Goal: Information Seeking & Learning: Learn about a topic

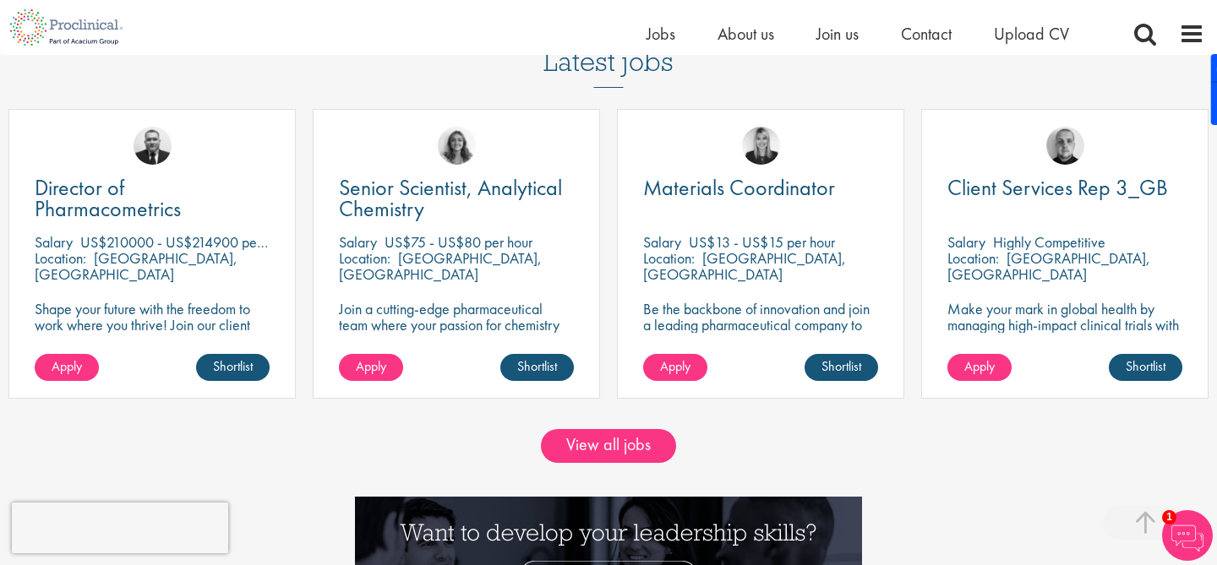
scroll to position [1401, 0]
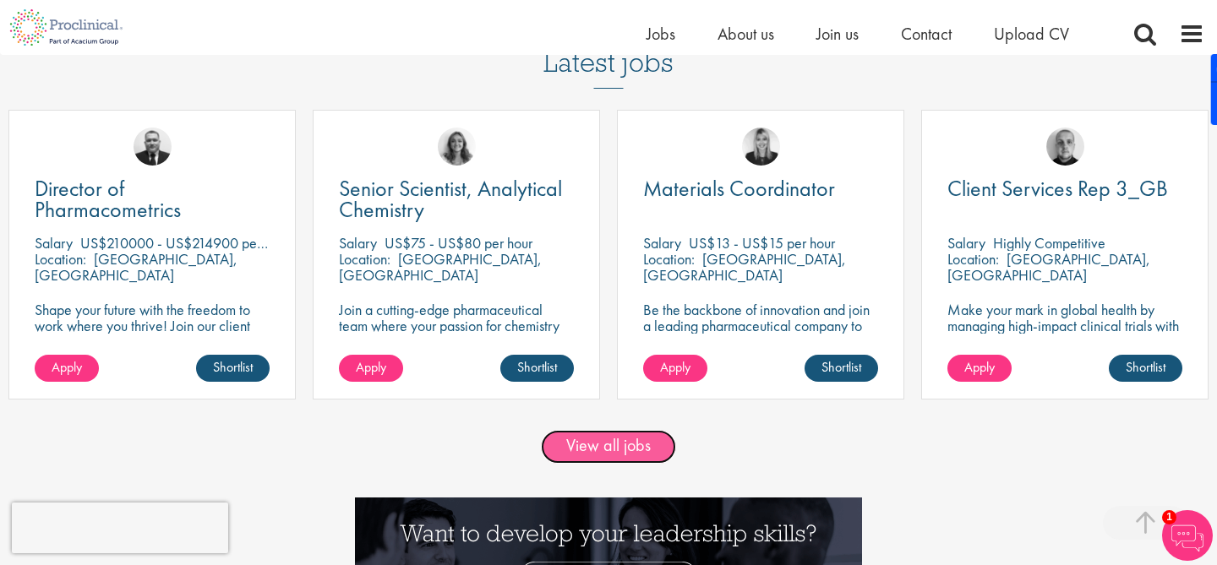
click at [602, 449] on link "View all jobs" at bounding box center [608, 447] width 135 height 34
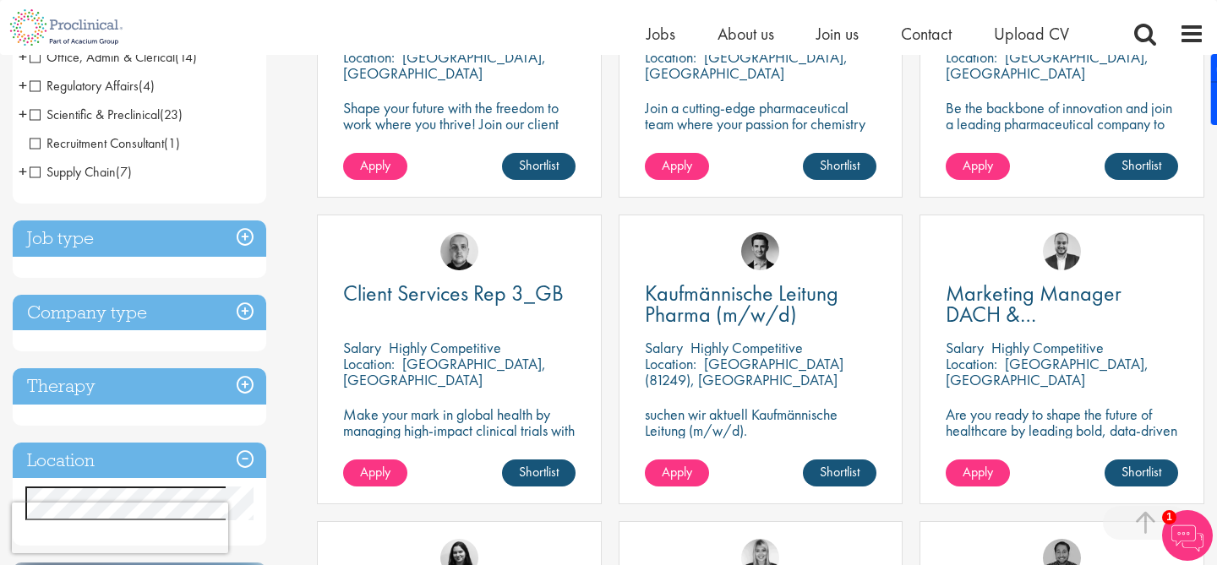
click at [168, 226] on h3 "Job type" at bounding box center [139, 239] width 253 height 36
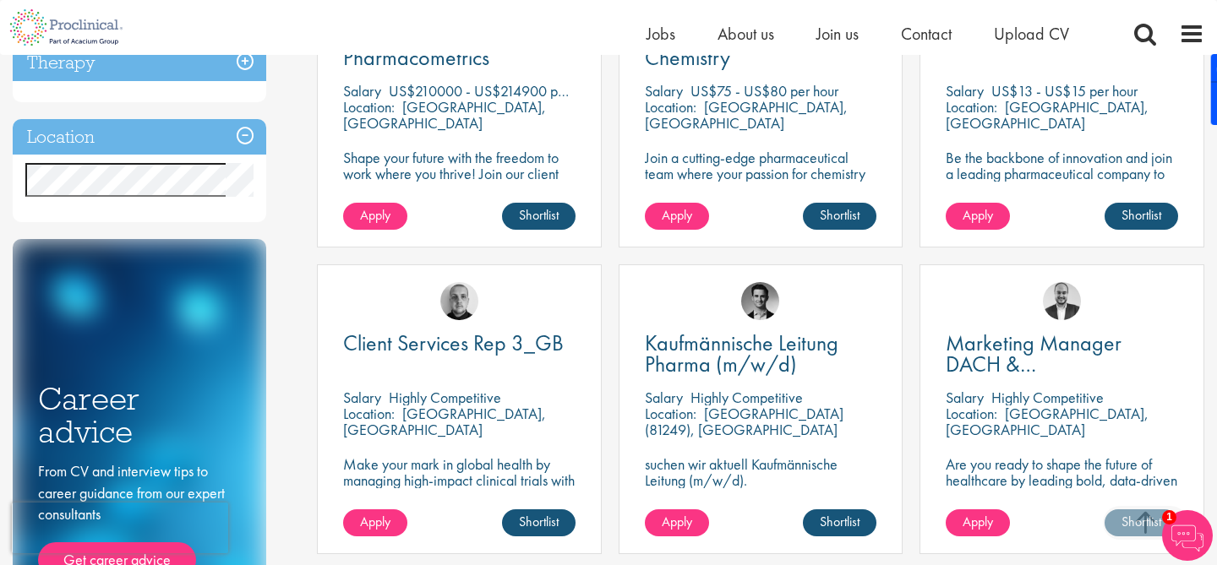
scroll to position [412, 0]
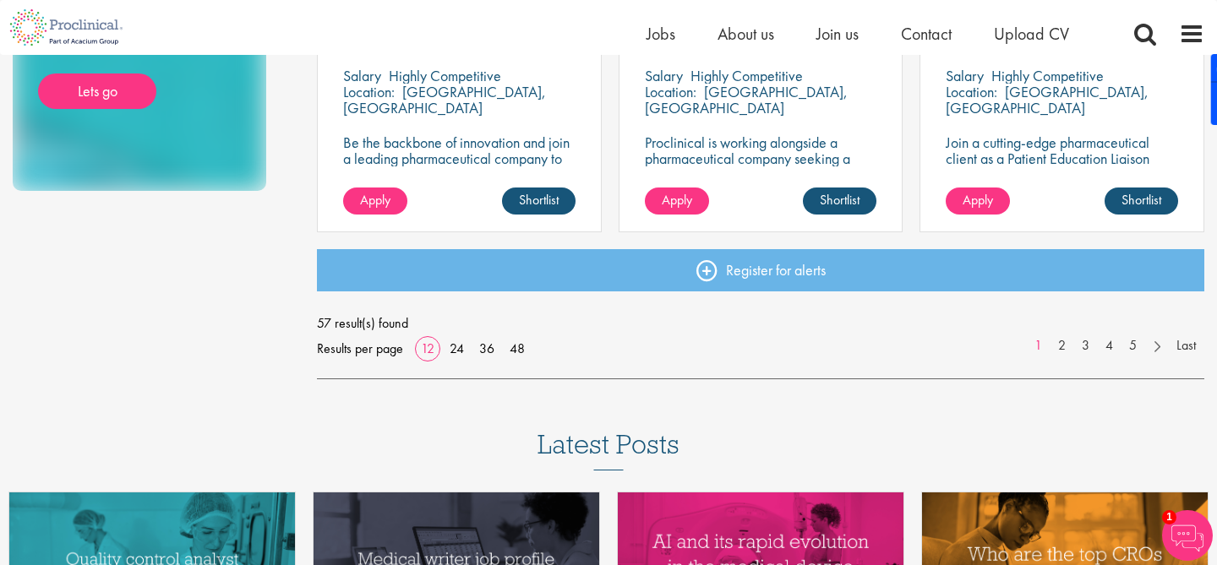
scroll to position [1408, 0]
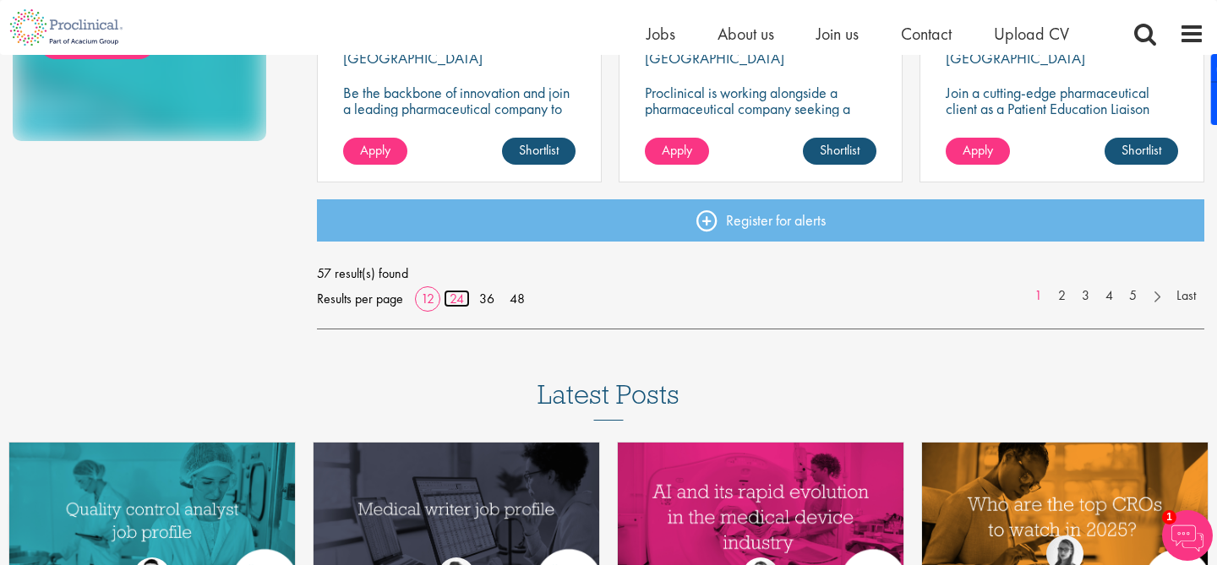
click at [458, 304] on link "24" at bounding box center [457, 299] width 26 height 18
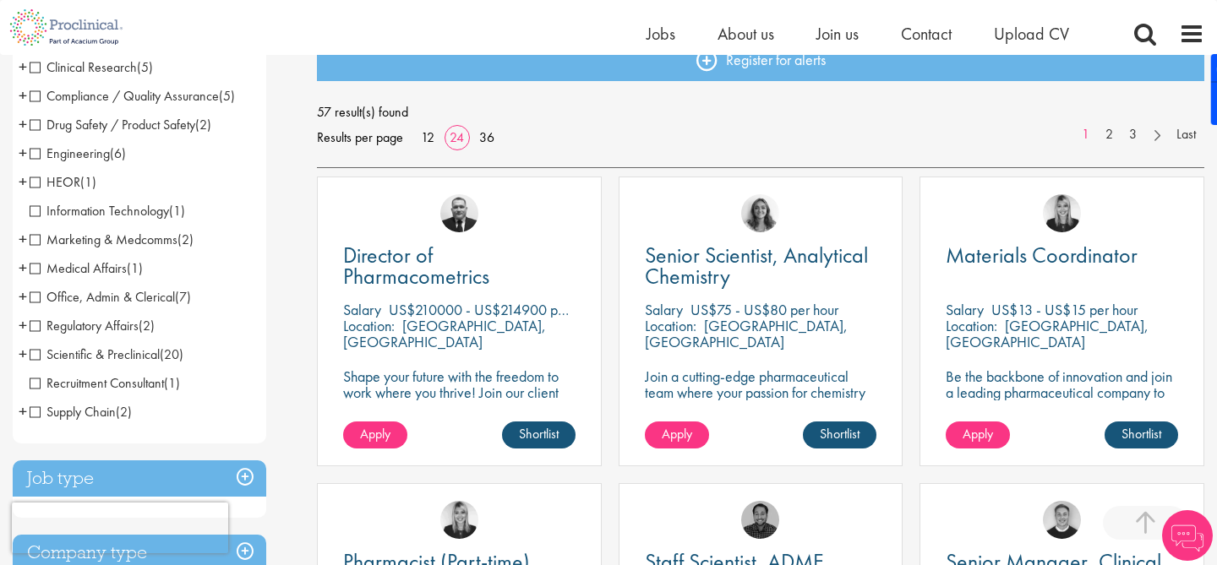
scroll to position [182, 0]
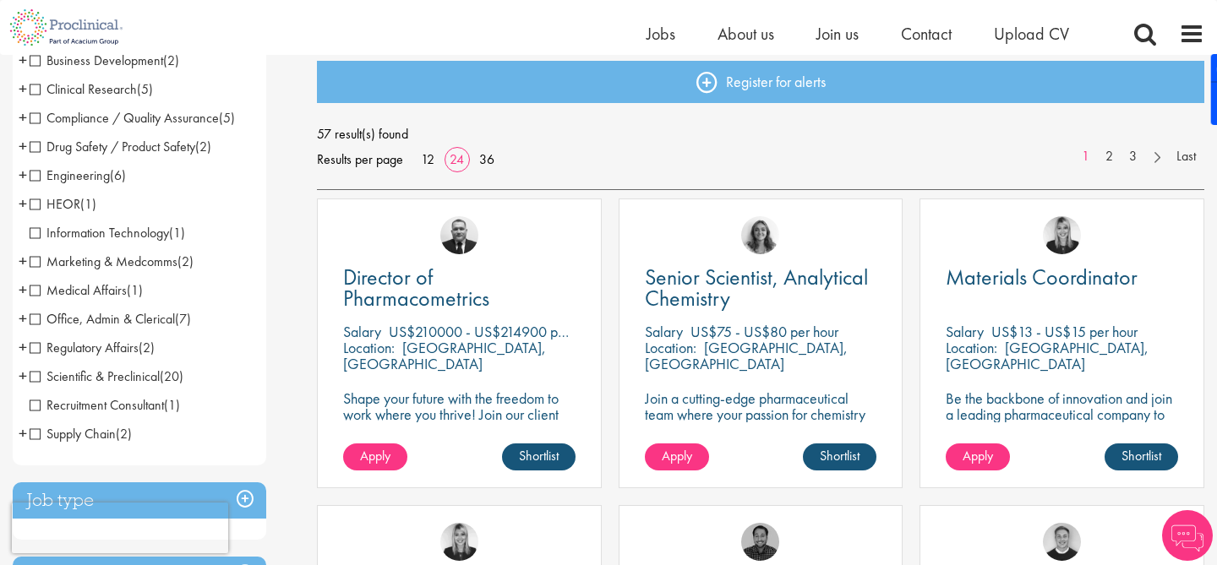
click at [96, 172] on span "Engineering" at bounding box center [70, 175] width 80 height 18
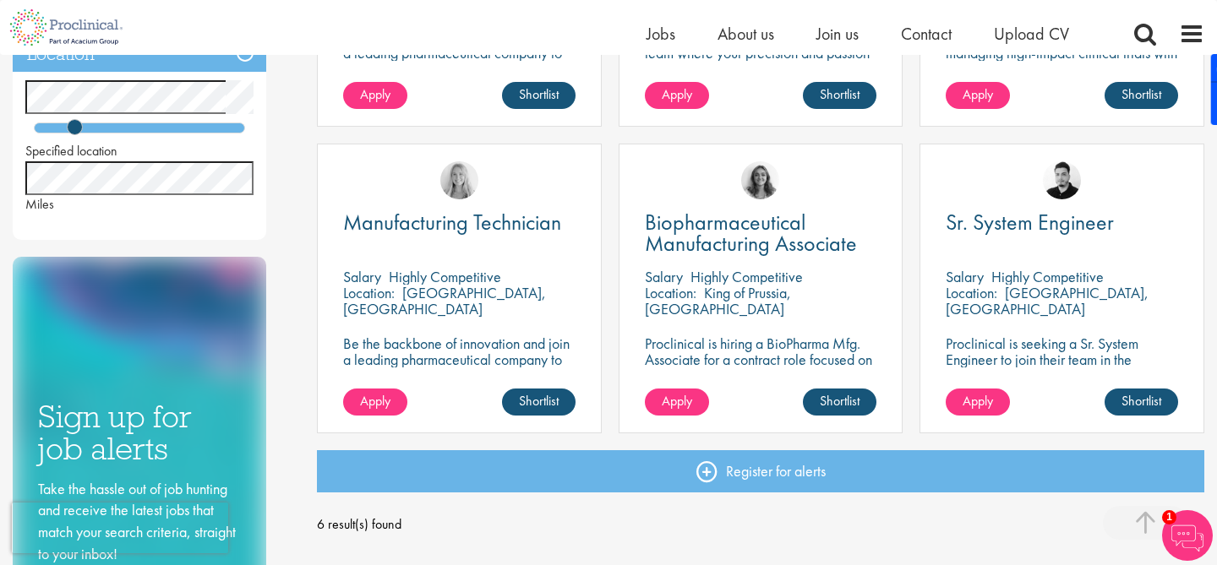
scroll to position [509, 0]
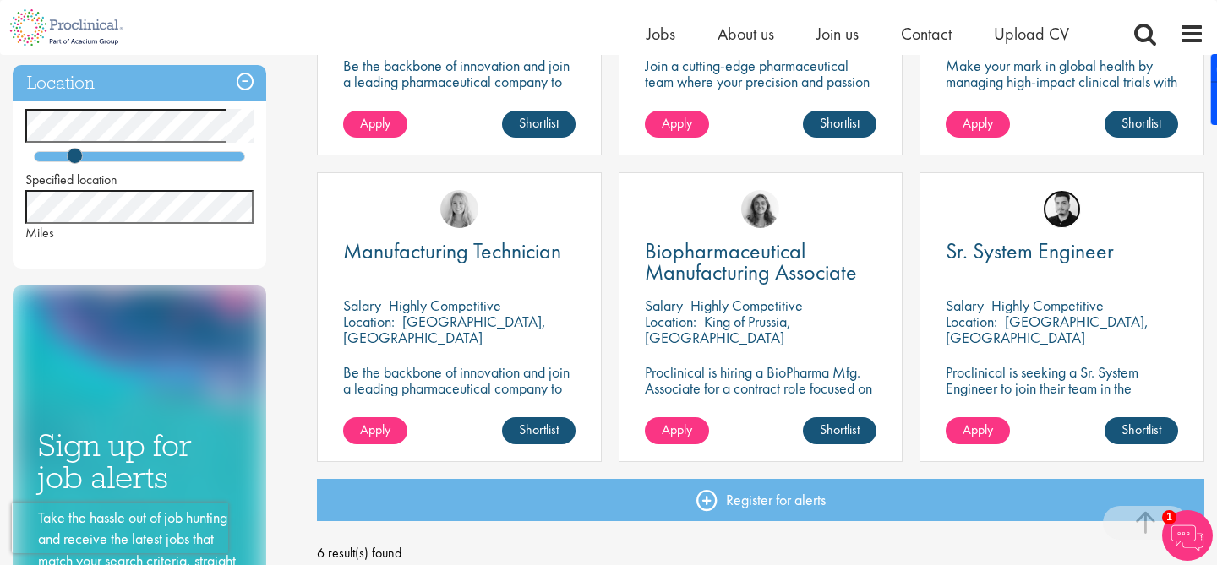
click at [1066, 210] on img at bounding box center [1062, 209] width 38 height 38
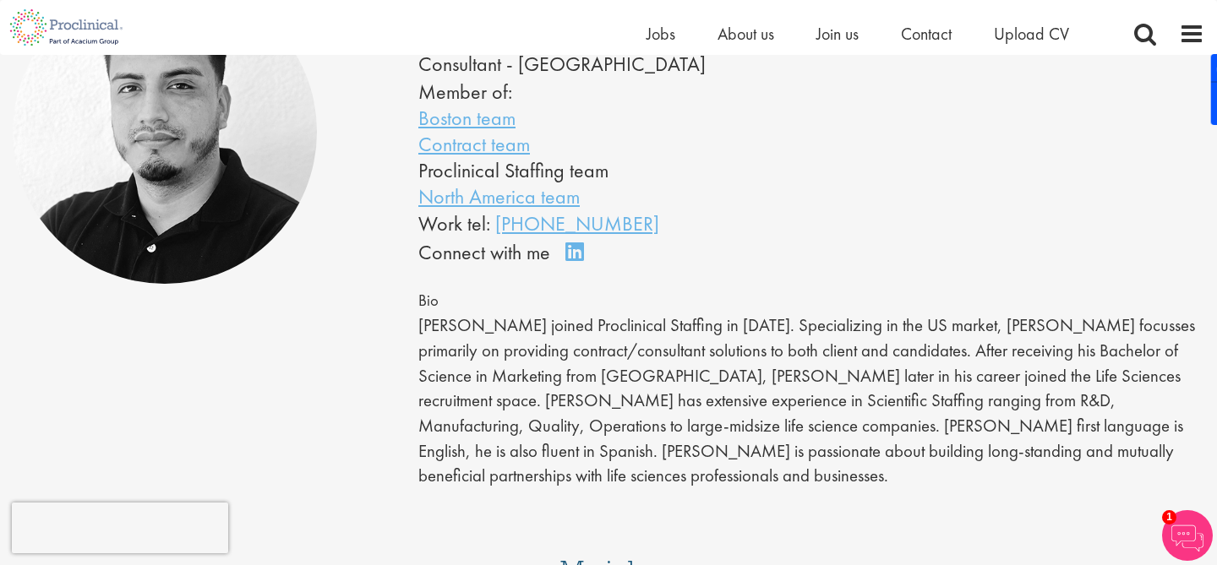
scroll to position [219, 0]
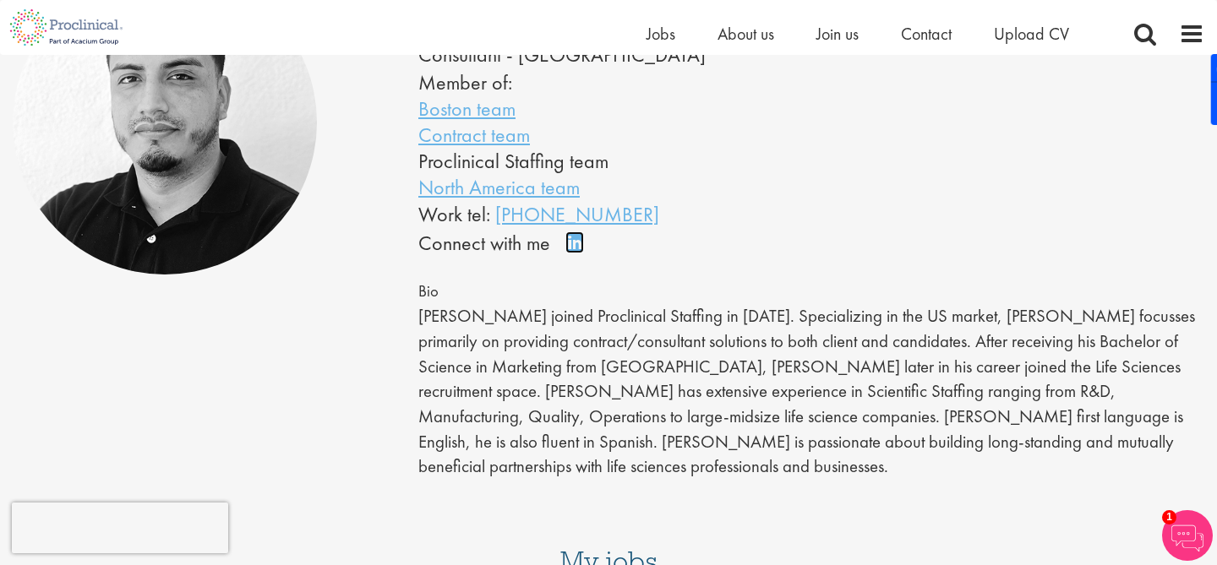
click at [575, 250] on link "Connect on LinkedIn" at bounding box center [580, 250] width 30 height 0
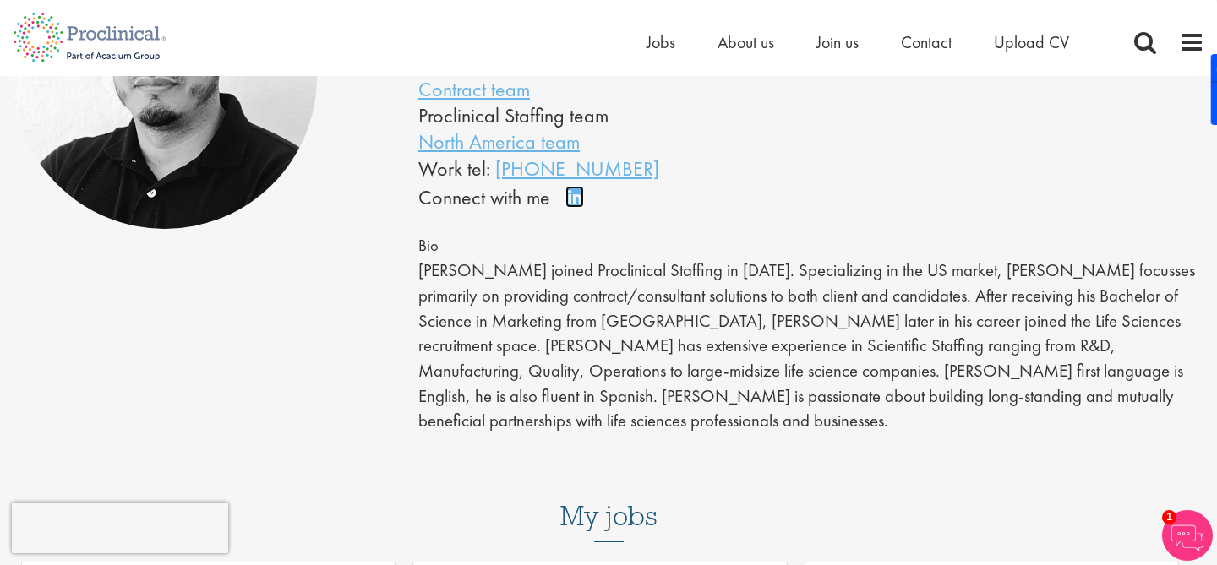
scroll to position [0, 0]
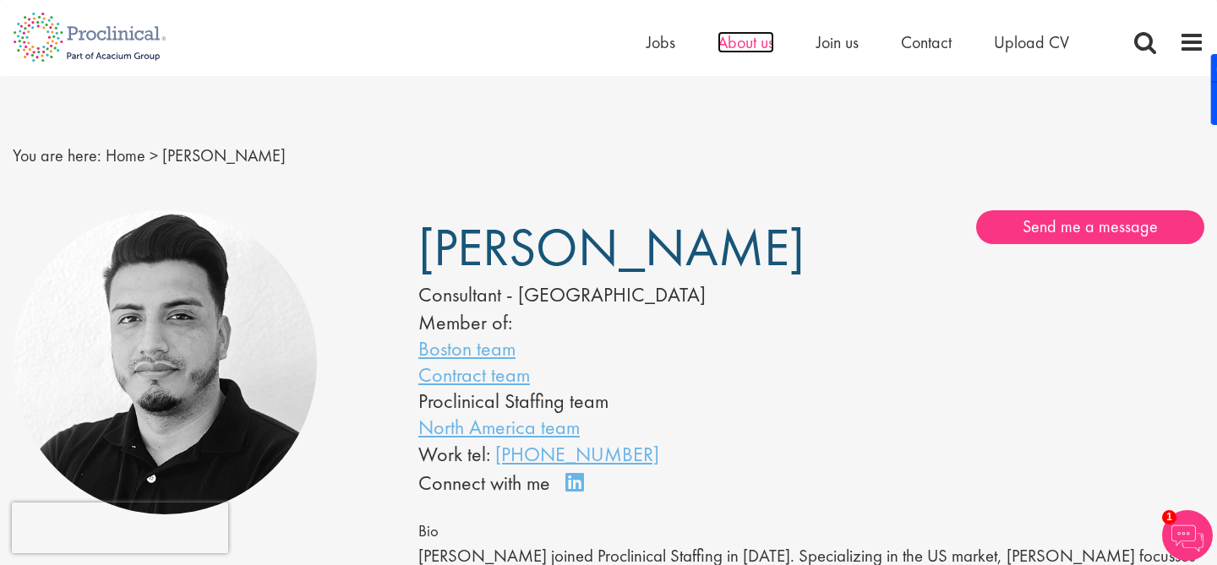
click at [746, 46] on span "About us" at bounding box center [745, 42] width 57 height 22
